Goal: Task Accomplishment & Management: Use online tool/utility

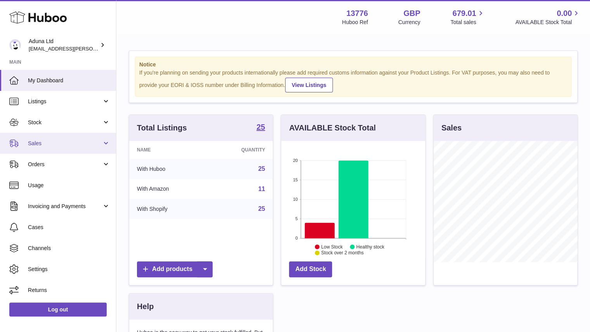
click at [81, 137] on link "Sales" at bounding box center [58, 143] width 116 height 21
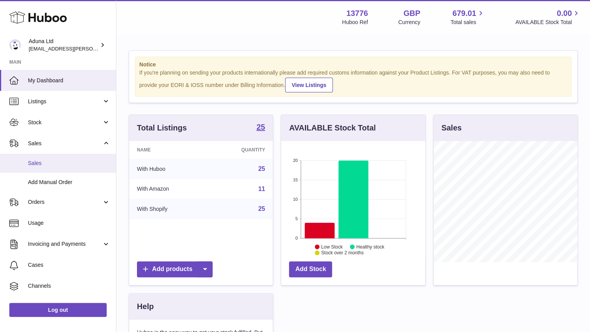
click at [92, 167] on link "Sales" at bounding box center [58, 163] width 116 height 19
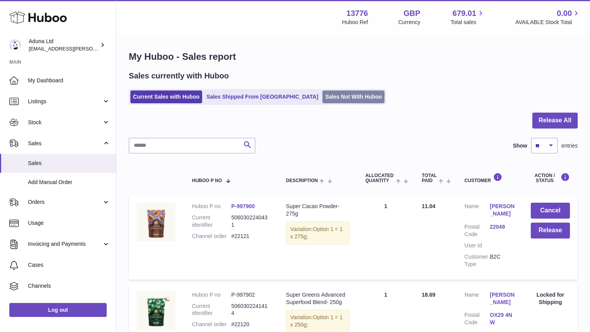
click at [322, 95] on link "Sales Not With Huboo" at bounding box center [353, 96] width 62 height 13
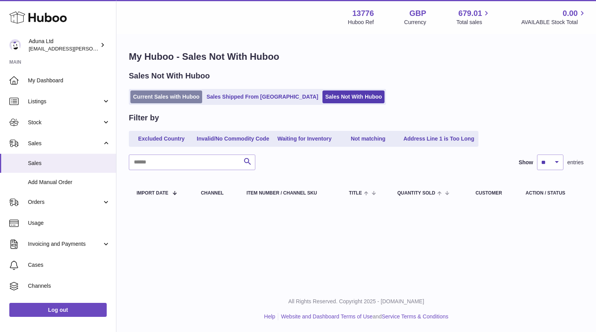
click at [185, 93] on link "Current Sales with Huboo" at bounding box center [166, 96] width 72 height 13
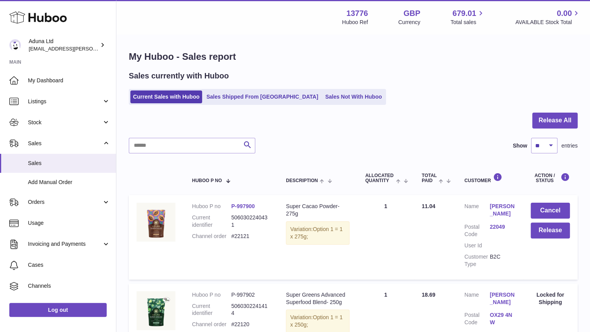
click at [493, 229] on link "22049" at bounding box center [501, 226] width 25 height 7
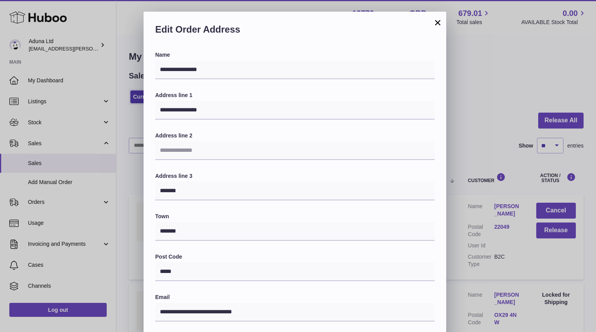
click at [436, 27] on button "×" at bounding box center [437, 22] width 9 height 9
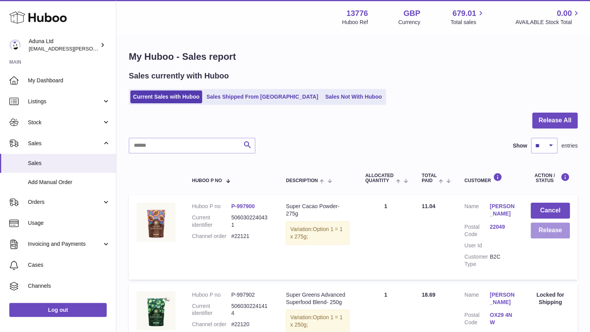
click at [551, 234] on button "Release" at bounding box center [550, 230] width 39 height 16
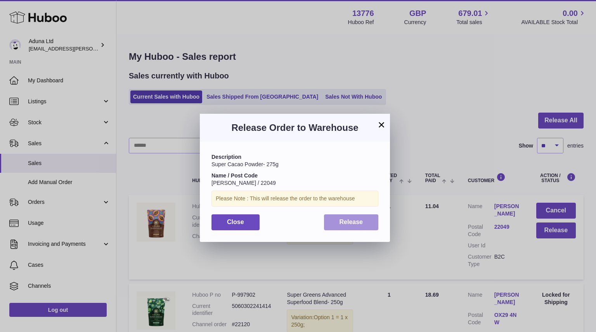
click at [355, 220] on span "Release" at bounding box center [351, 221] width 24 height 7
